Goal: Browse casually

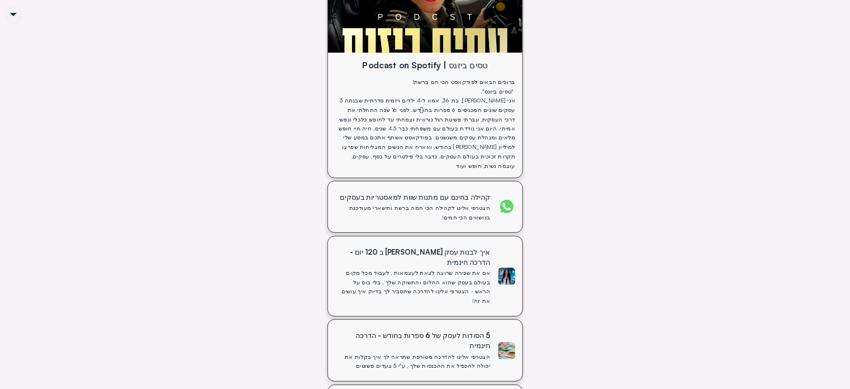
scroll to position [334, 0]
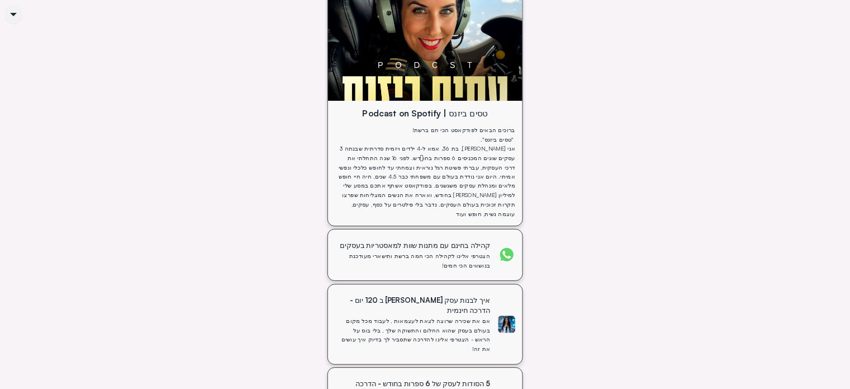
click at [405, 252] on div "הצטרפי אלינו לקהילה הכי חמה ברשת ותישארי מעודכנת בנושאים הכי חמים!" at bounding box center [414, 260] width 151 height 18
click at [434, 137] on div "ברוכים הבאים לפודקאסט הכי חם ברשת! "טסים ביזנס". אני רחלי חדד, בת 36, אמא ל-4 י…" at bounding box center [425, 175] width 180 height 100
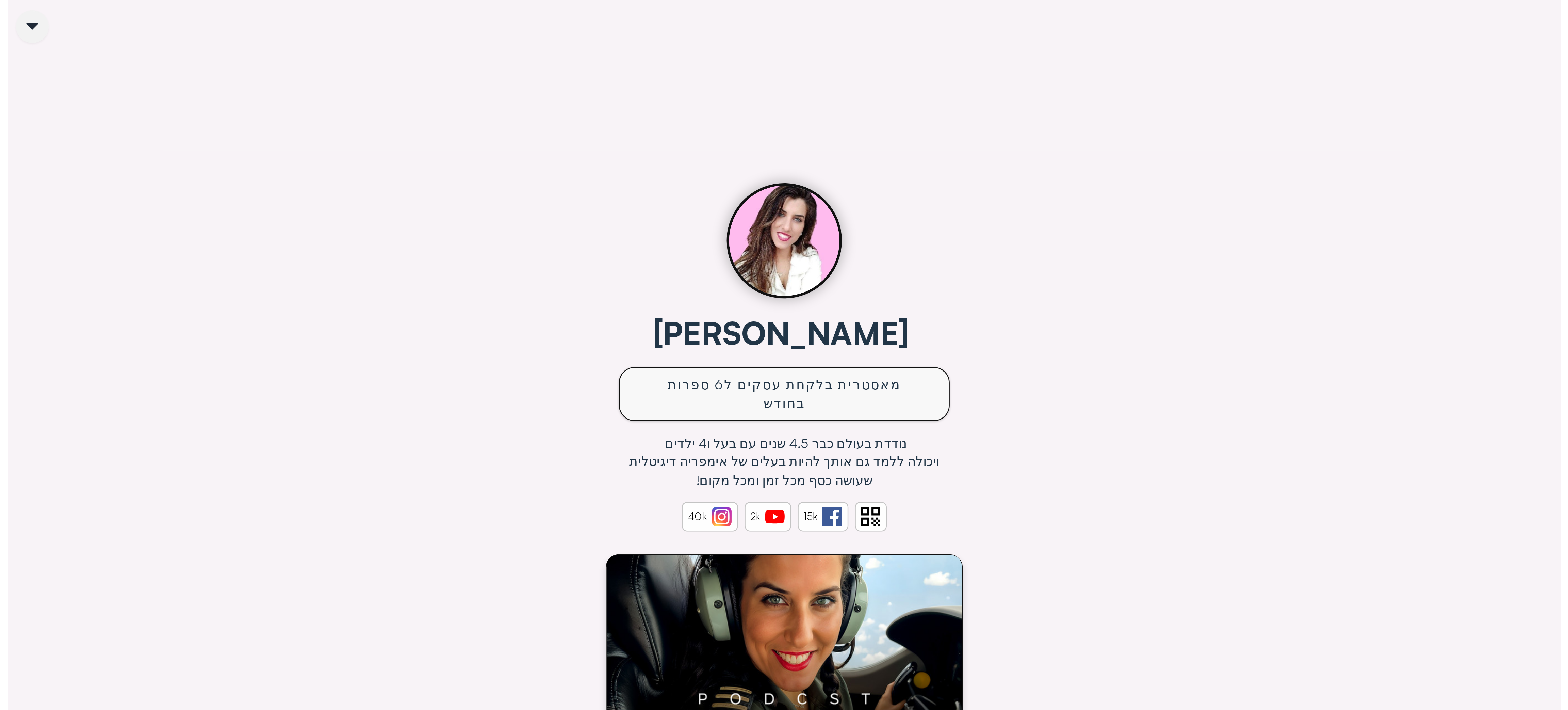
scroll to position [0, 0]
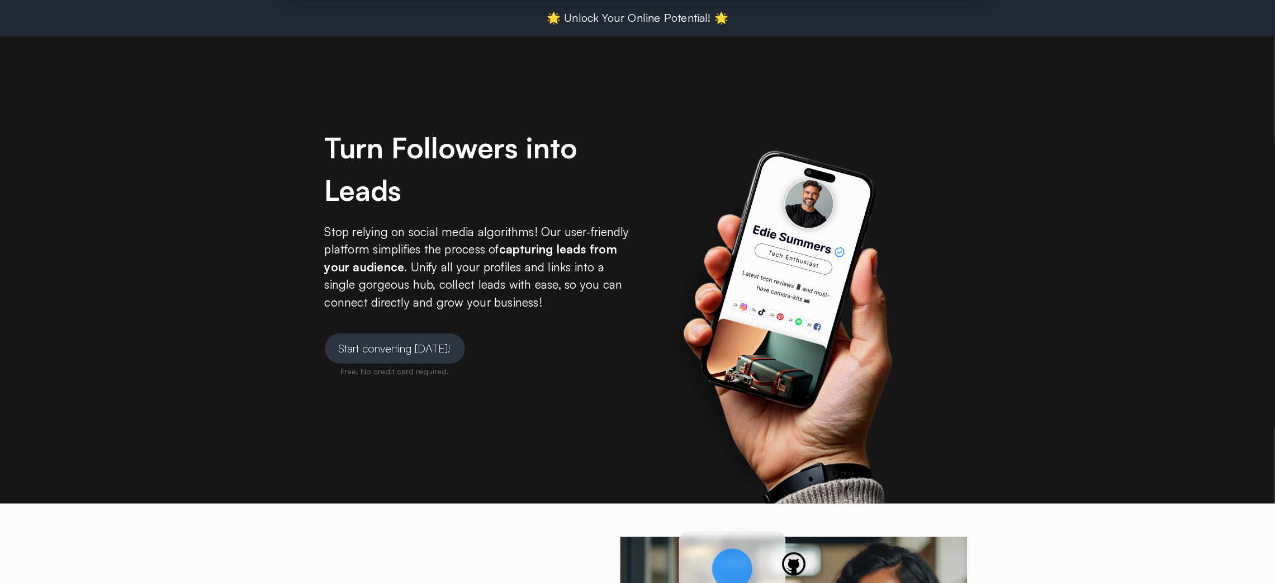
click at [924, 57] on div at bounding box center [794, 251] width 313 height 503
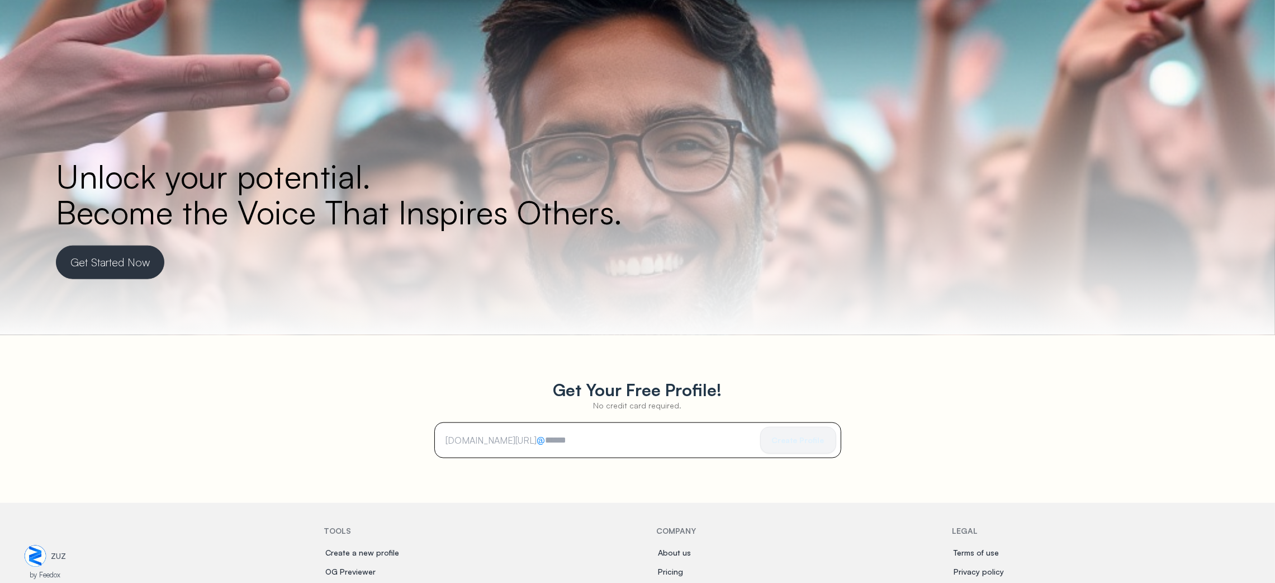
scroll to position [1964, 0]
